Goal: Check status

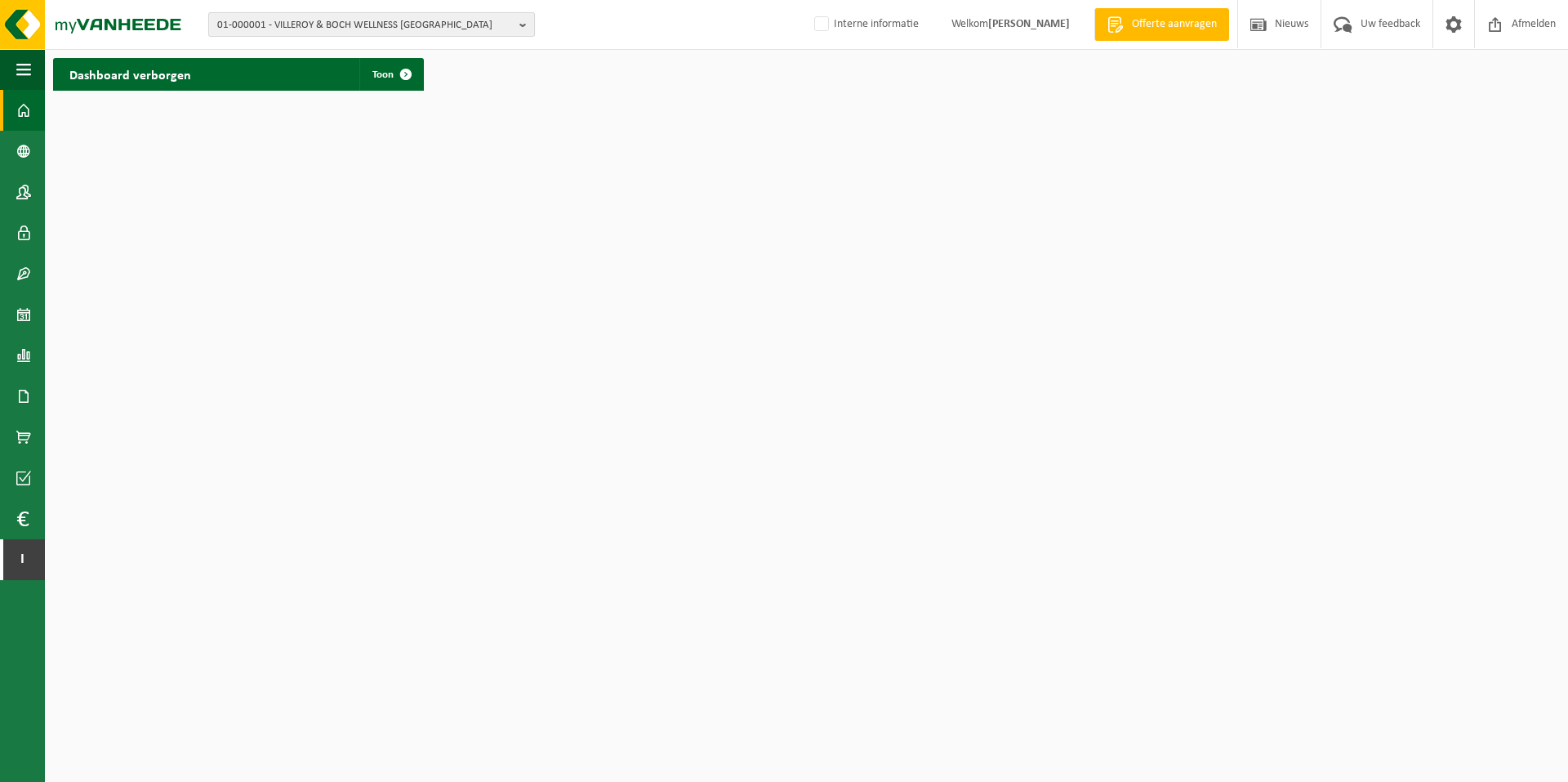
click at [312, 25] on span "01-000001 - VILLEROY & BOCH WELLNESS [GEOGRAPHIC_DATA]" at bounding box center [365, 25] width 296 height 24
click at [308, 47] on input "text" at bounding box center [371, 51] width 318 height 21
paste input "10-986712"
type input "10-986712"
click at [312, 76] on strong "10-986712 - SERVICE FÉDÉRAL DES PENSIONS - TOUR DU MIDI" at bounding box center [351, 74] width 268 height 12
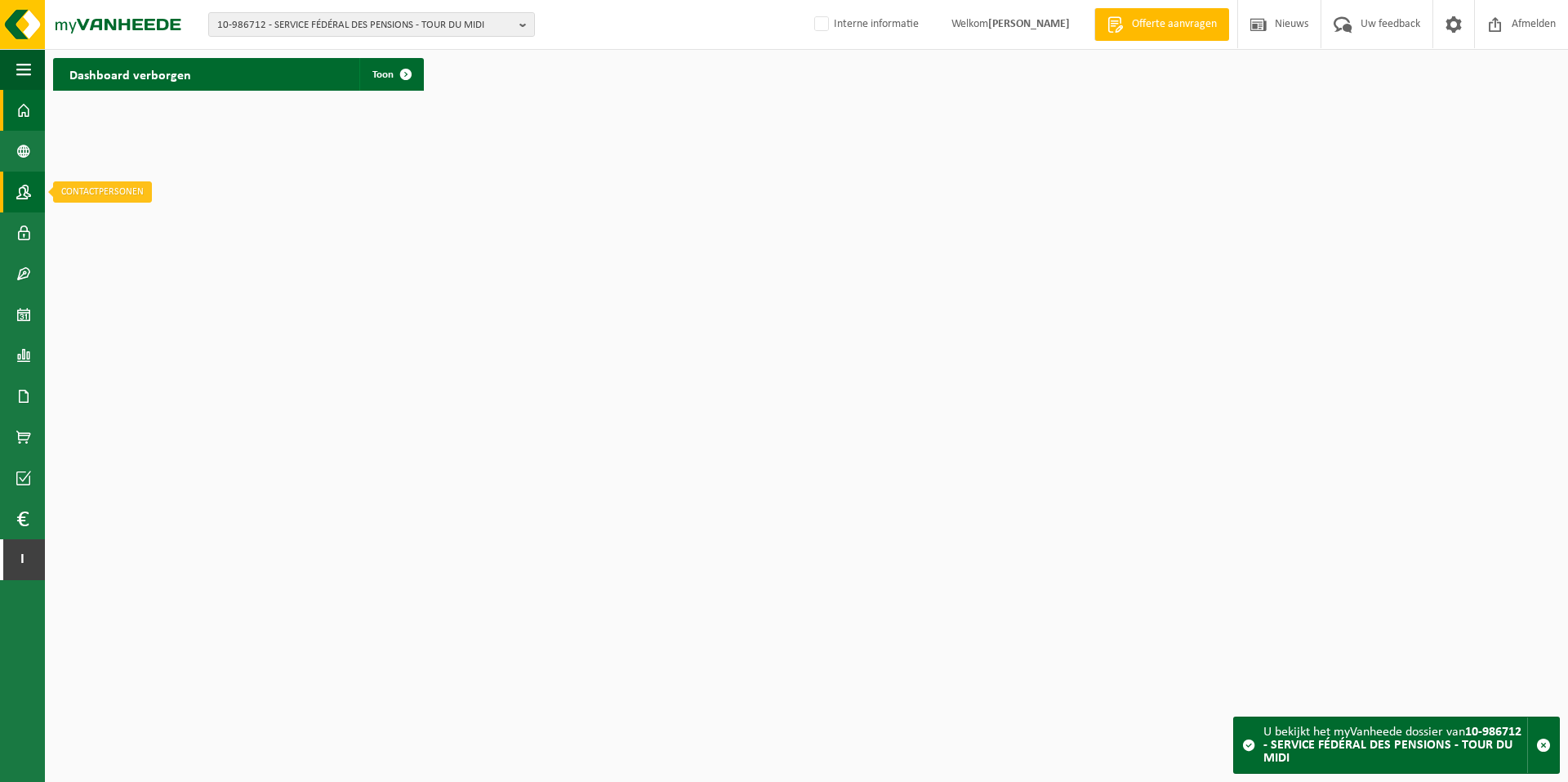
click at [21, 195] on span at bounding box center [23, 192] width 15 height 41
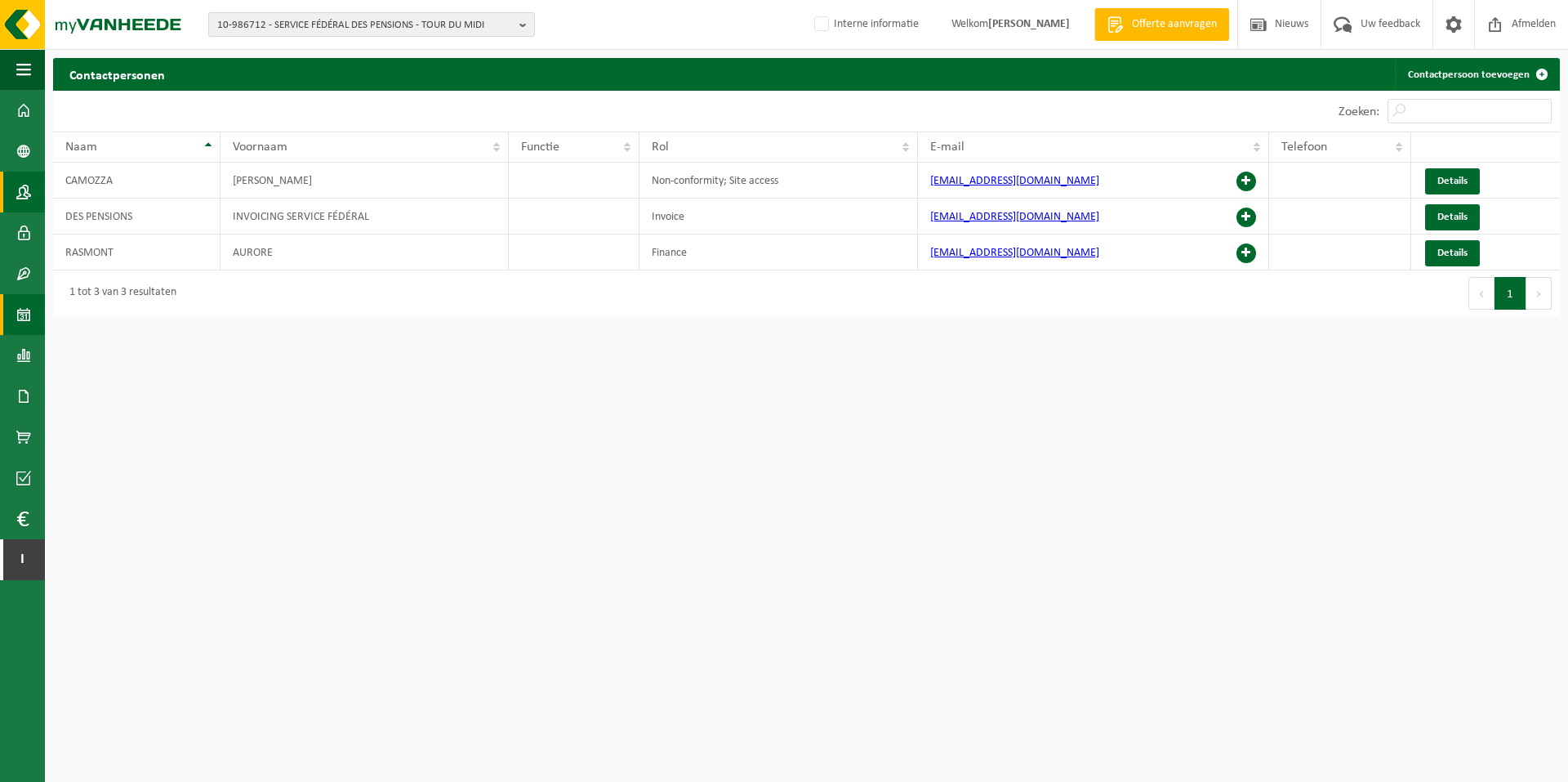
click at [16, 318] on link "Kalender" at bounding box center [22, 314] width 45 height 41
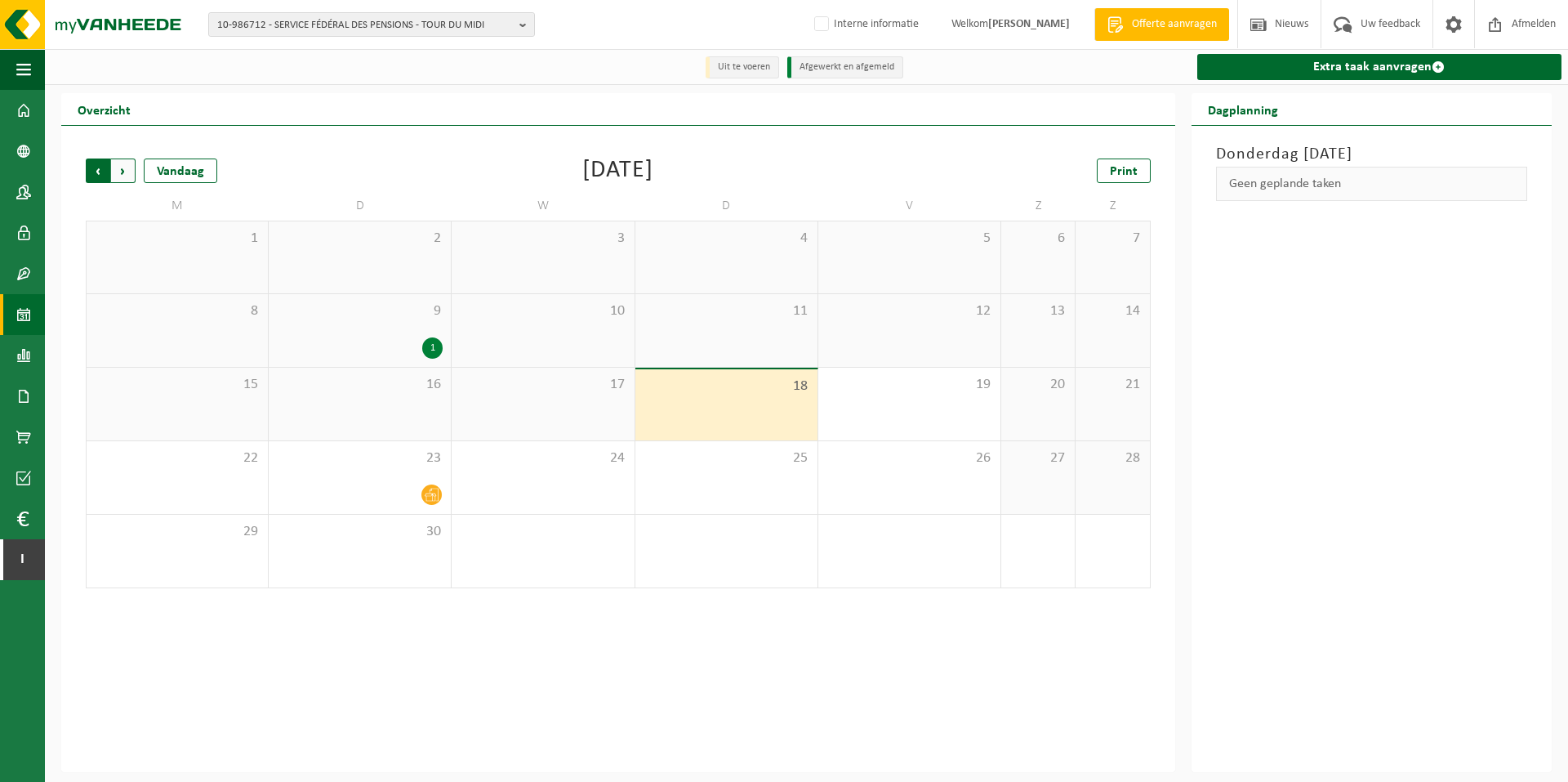
click at [126, 173] on span "Volgende" at bounding box center [123, 171] width 24 height 24
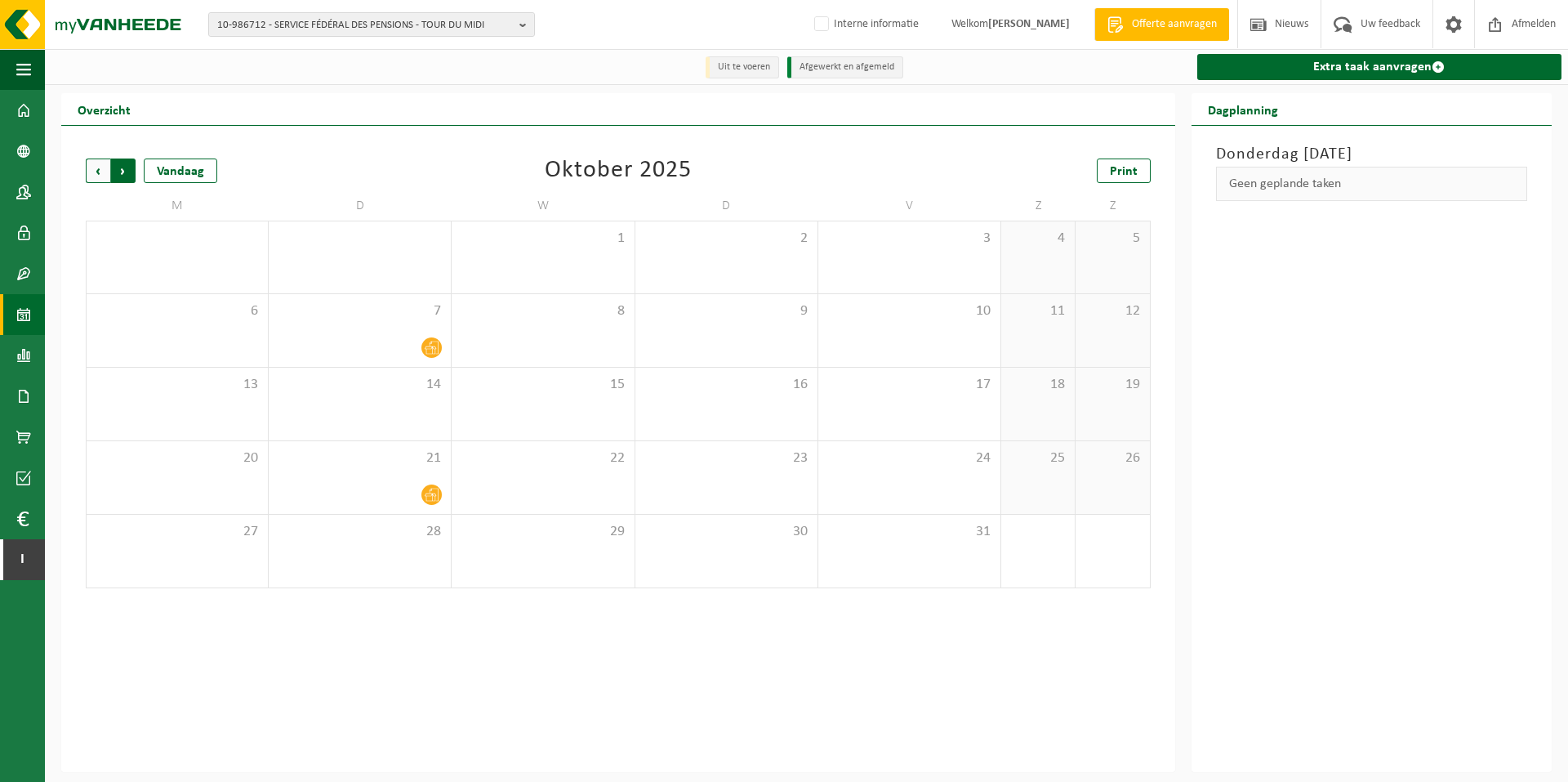
click at [93, 167] on span "Vorige" at bounding box center [98, 171] width 24 height 24
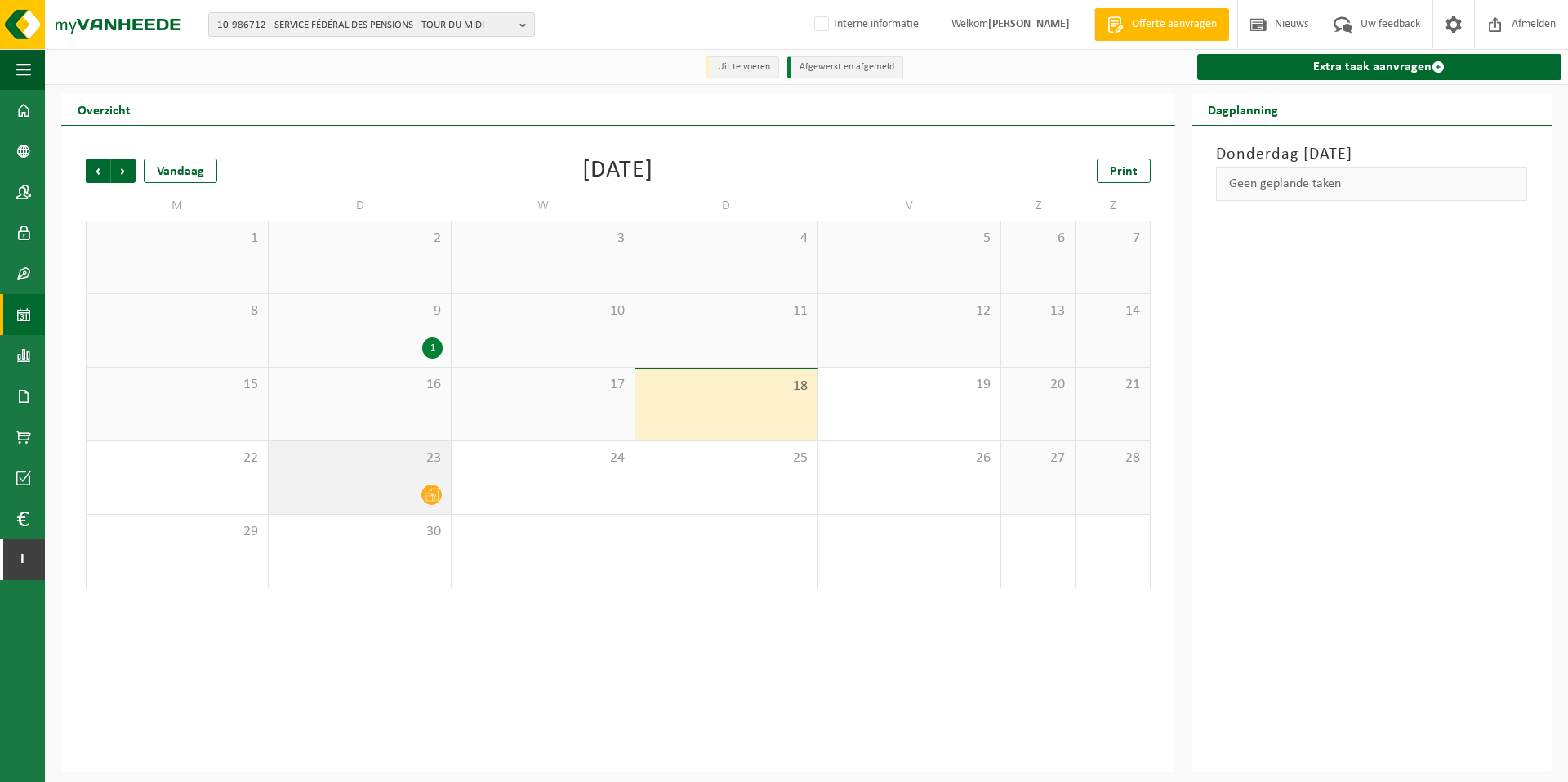
click at [430, 497] on icon at bounding box center [431, 495] width 14 height 14
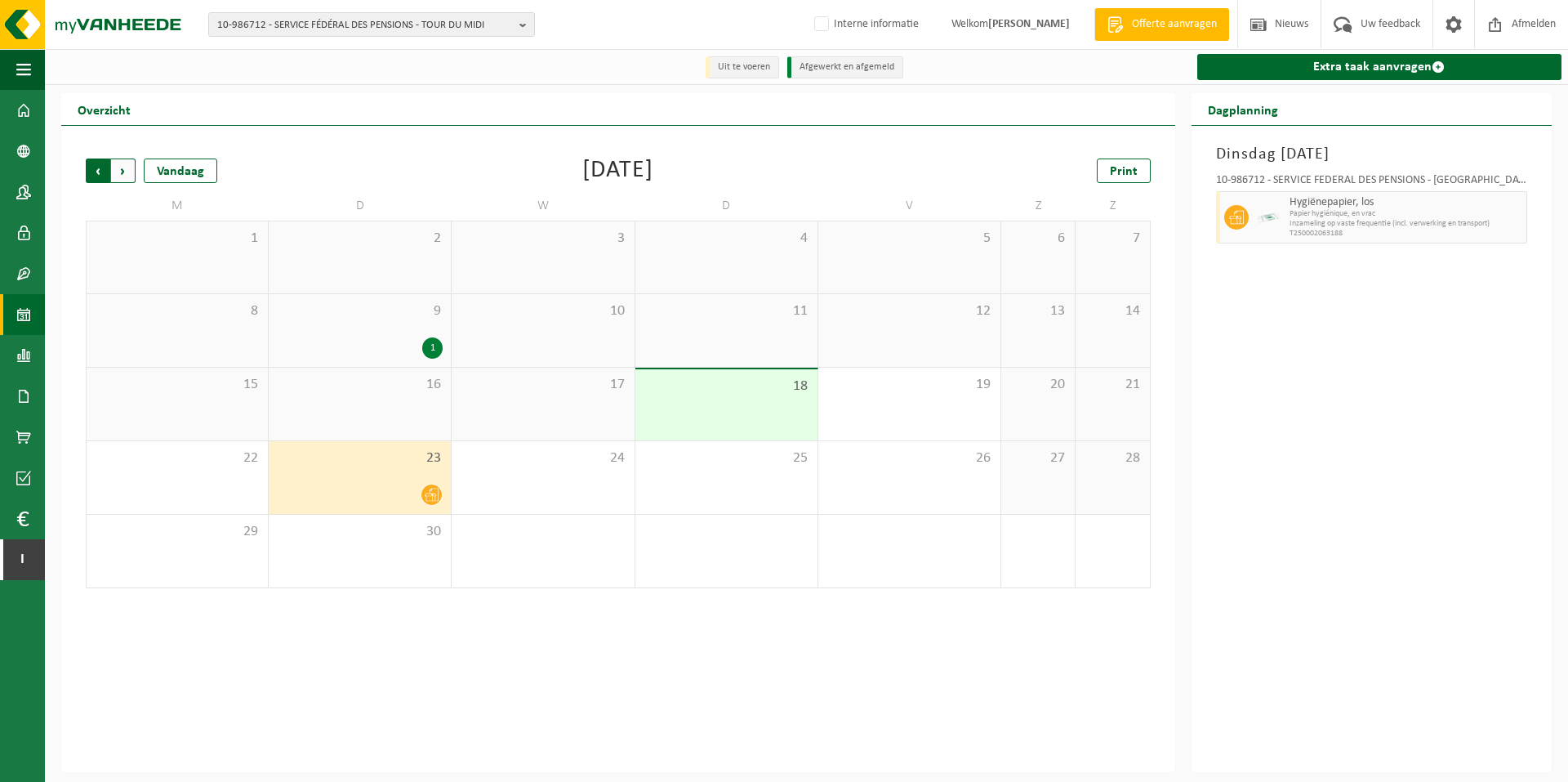
click at [117, 172] on span "Volgende" at bounding box center [123, 171] width 24 height 24
